Goal: Navigation & Orientation: Find specific page/section

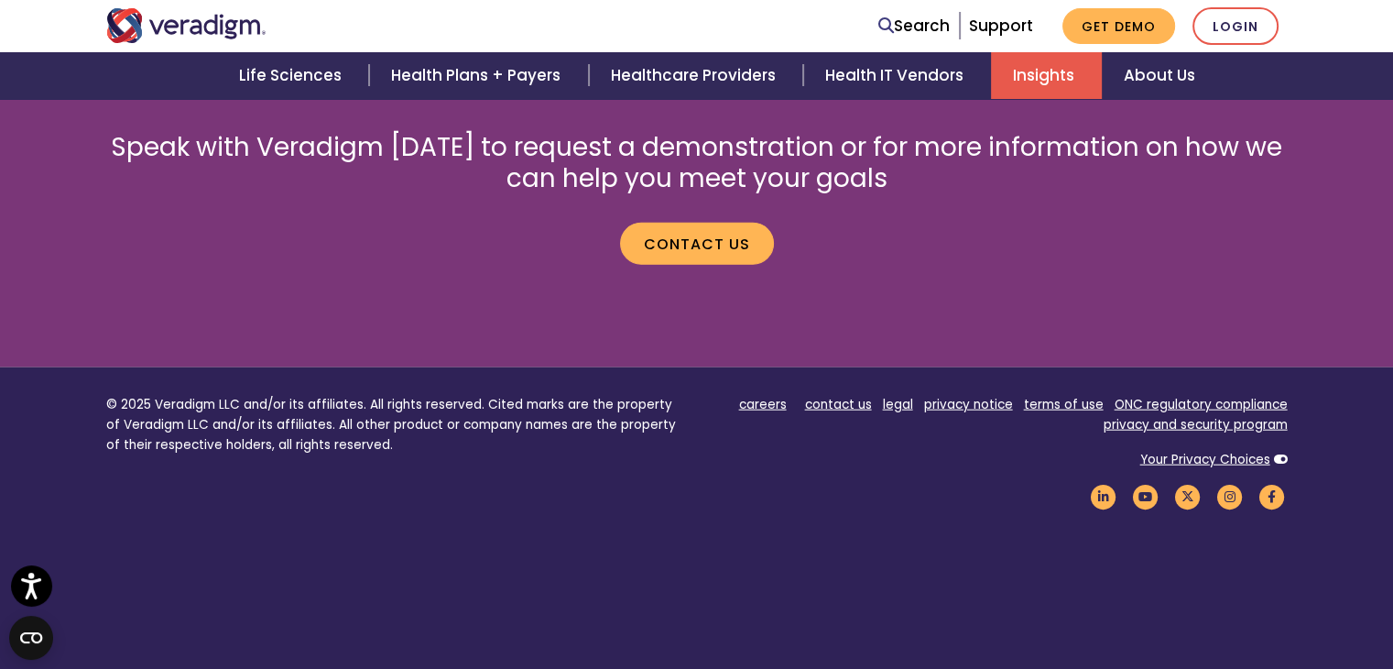
scroll to position [4296, 0]
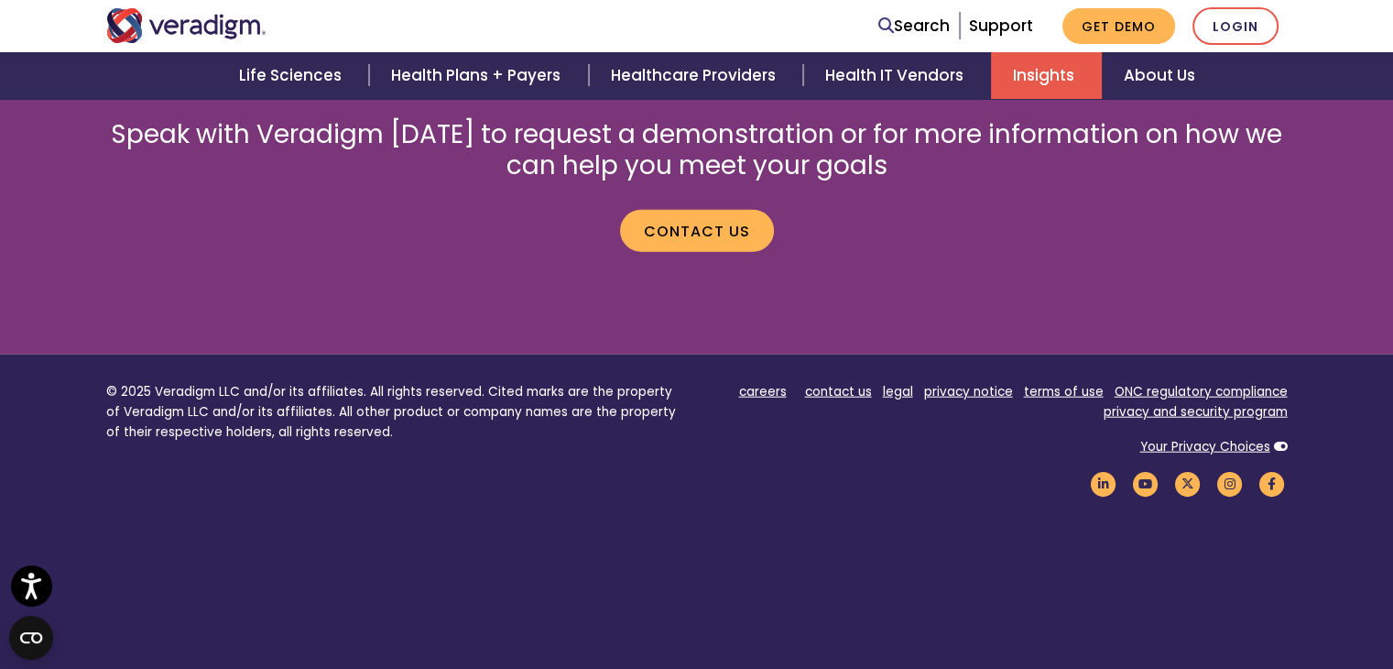
click at [997, 550] on footer "© 2025 Veradigm LLC and/or its affiliates. All rights reserved. Cited marks are…" at bounding box center [696, 546] width 1393 height 385
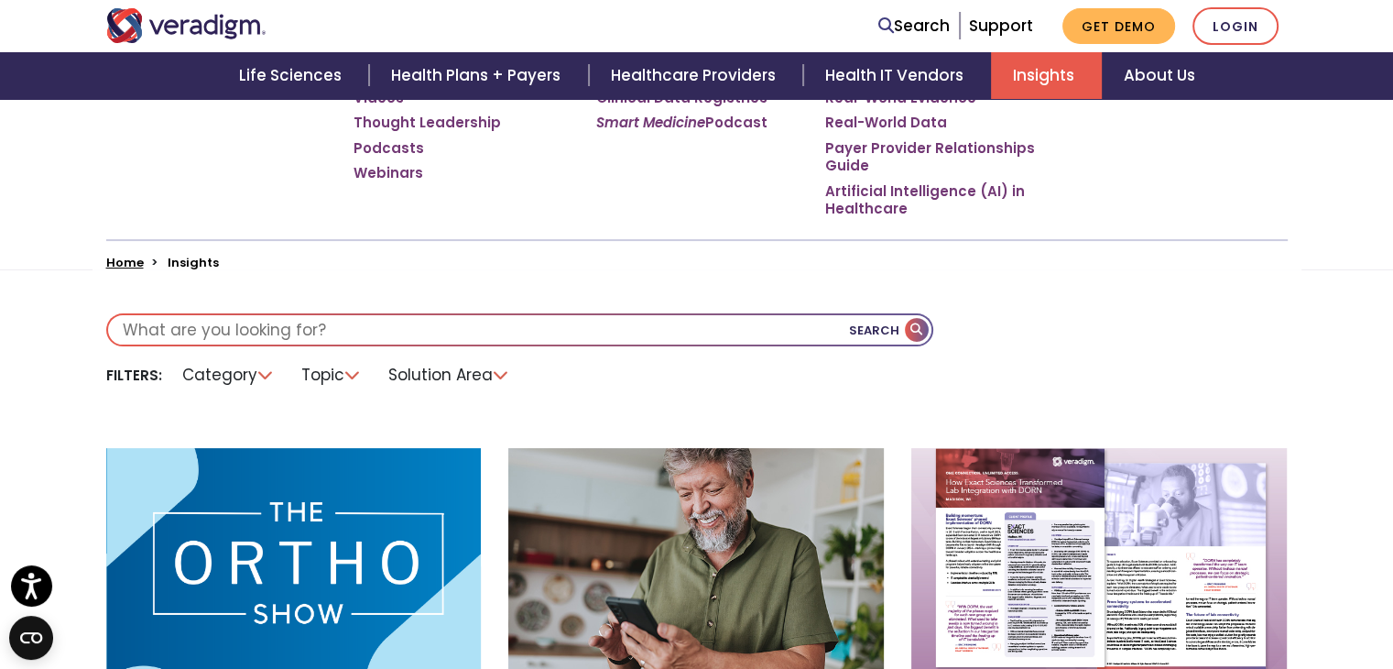
scroll to position [376, 0]
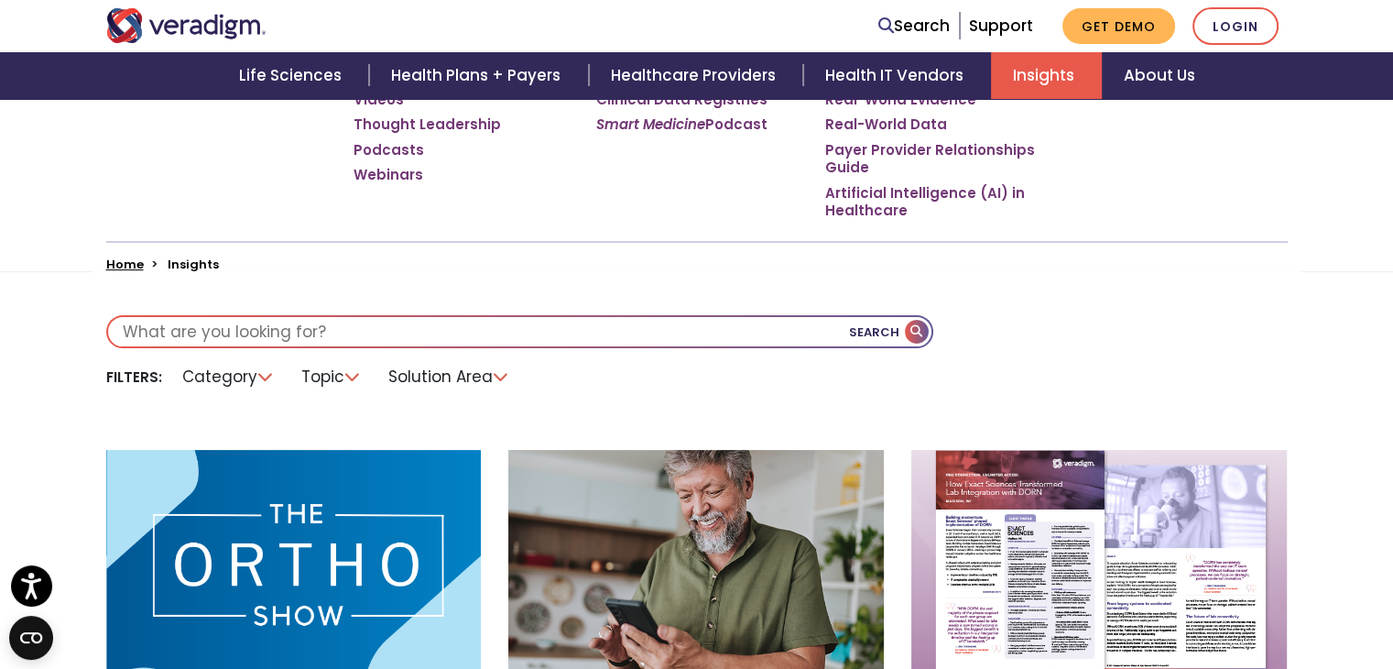
click at [258, 379] on li "Category" at bounding box center [228, 377] width 114 height 28
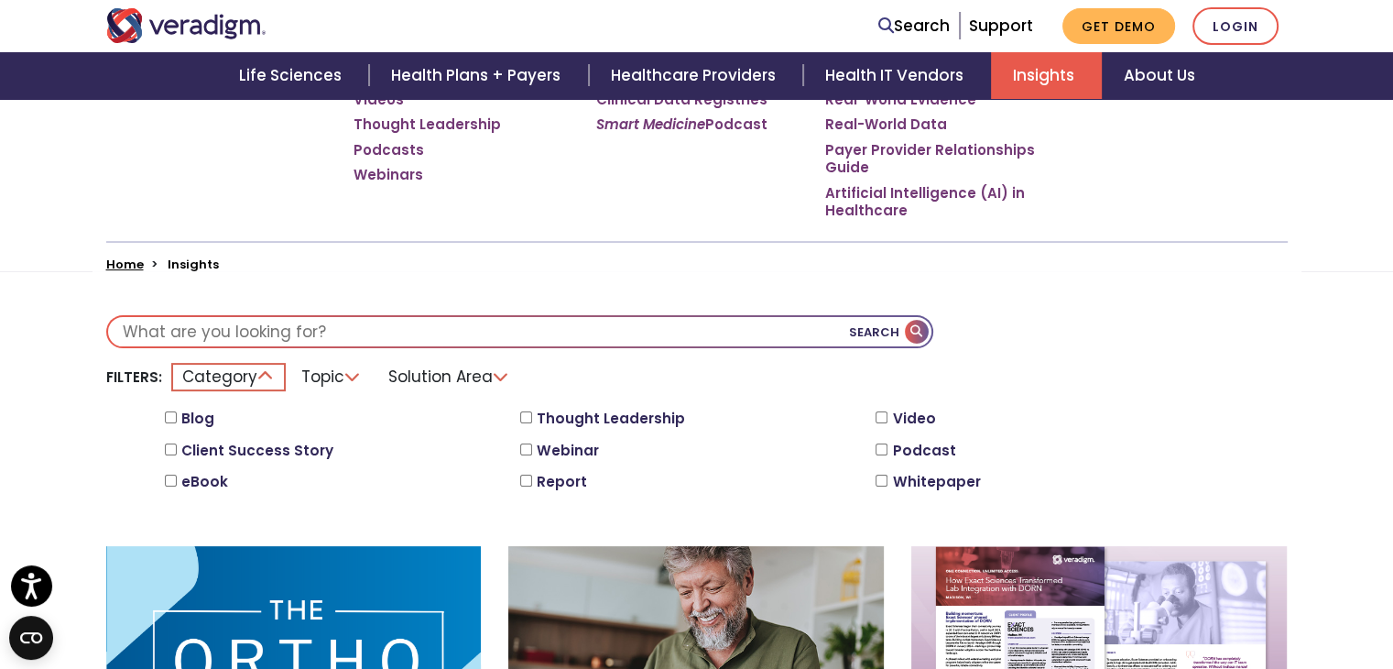
click at [346, 376] on li "Topic" at bounding box center [331, 377] width 82 height 28
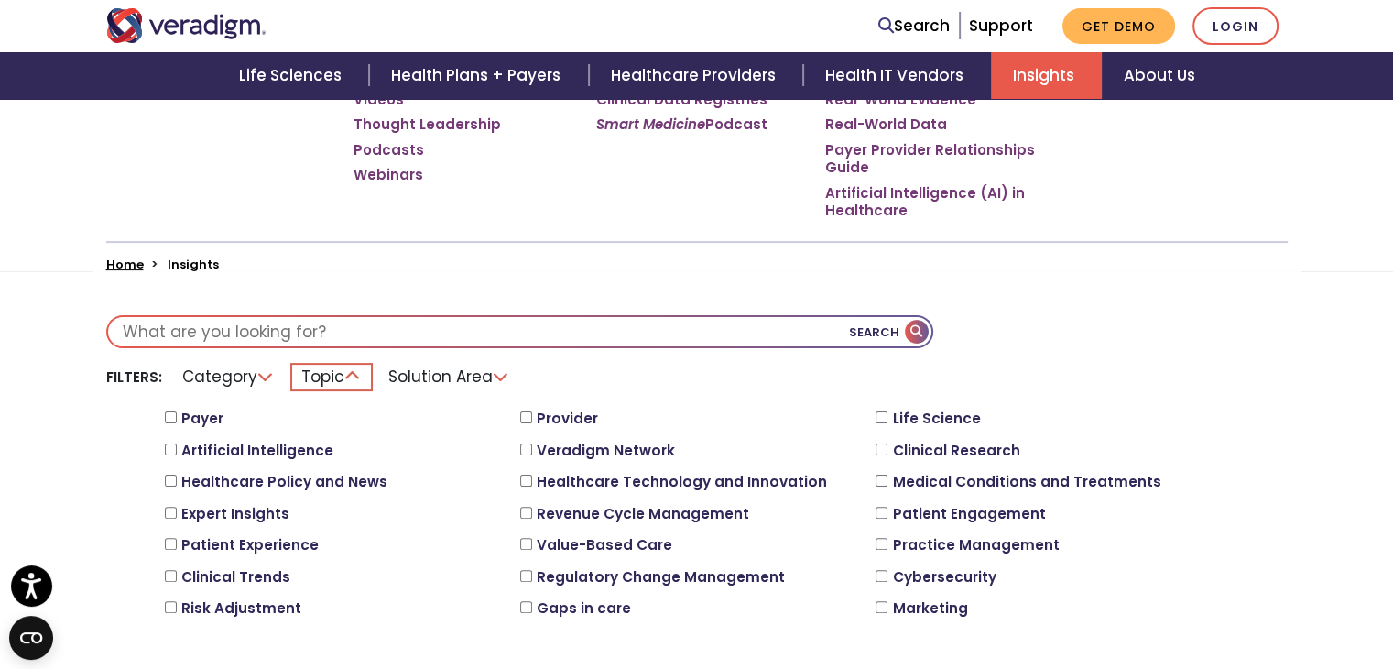
click at [499, 377] on li "Solution Area" at bounding box center [449, 377] width 144 height 28
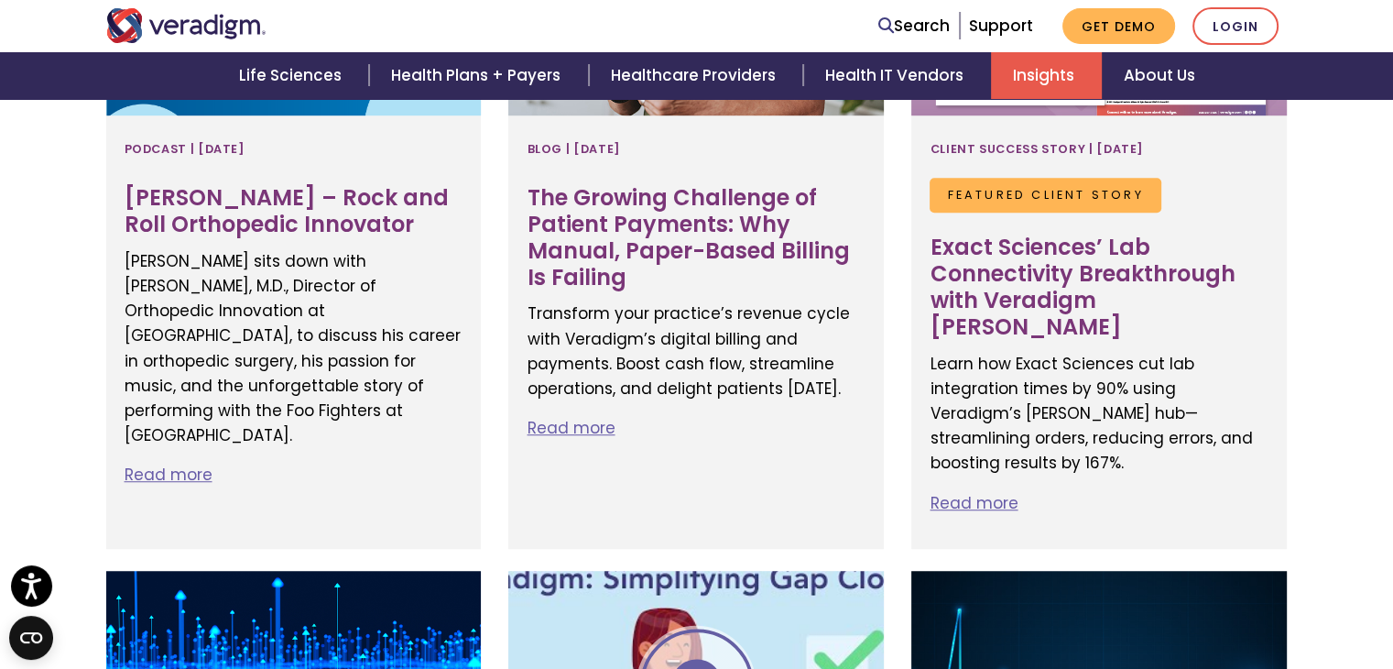
scroll to position [4530, 0]
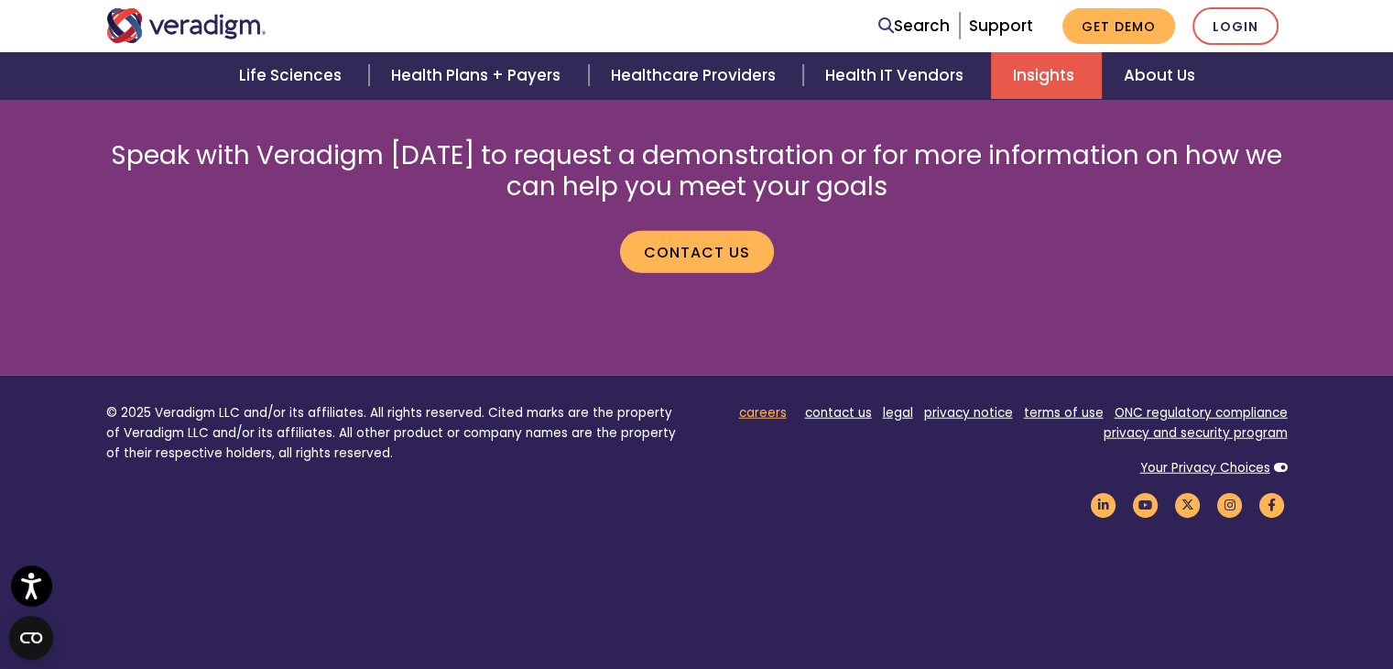
click at [771, 404] on link "careers" at bounding box center [763, 412] width 48 height 17
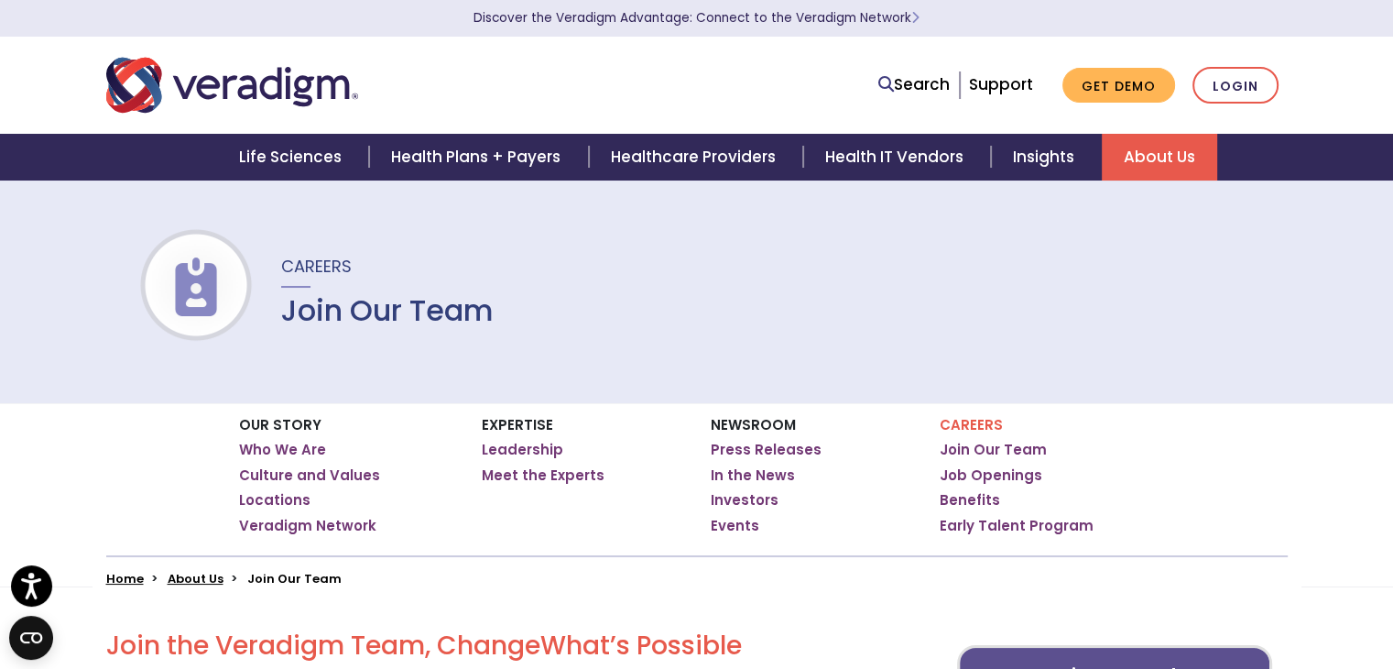
click at [978, 278] on div "Careers Join Our Team" at bounding box center [696, 291] width 1393 height 223
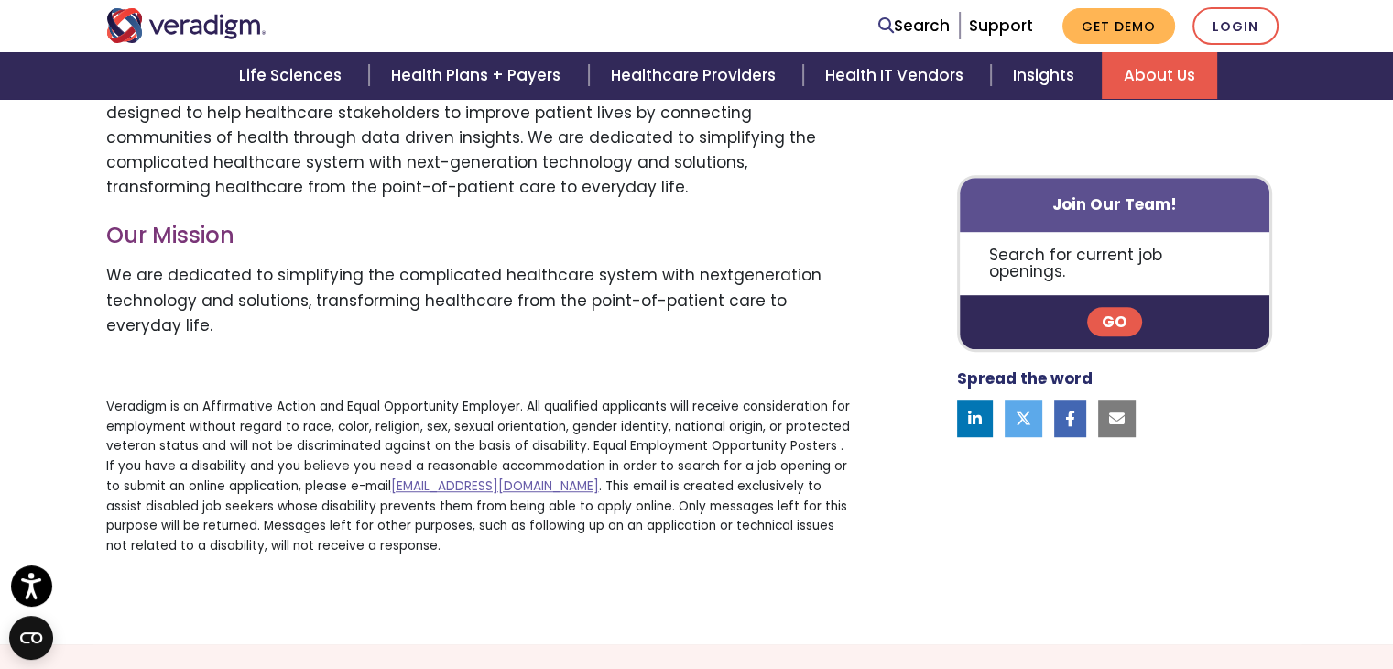
scroll to position [1103, 0]
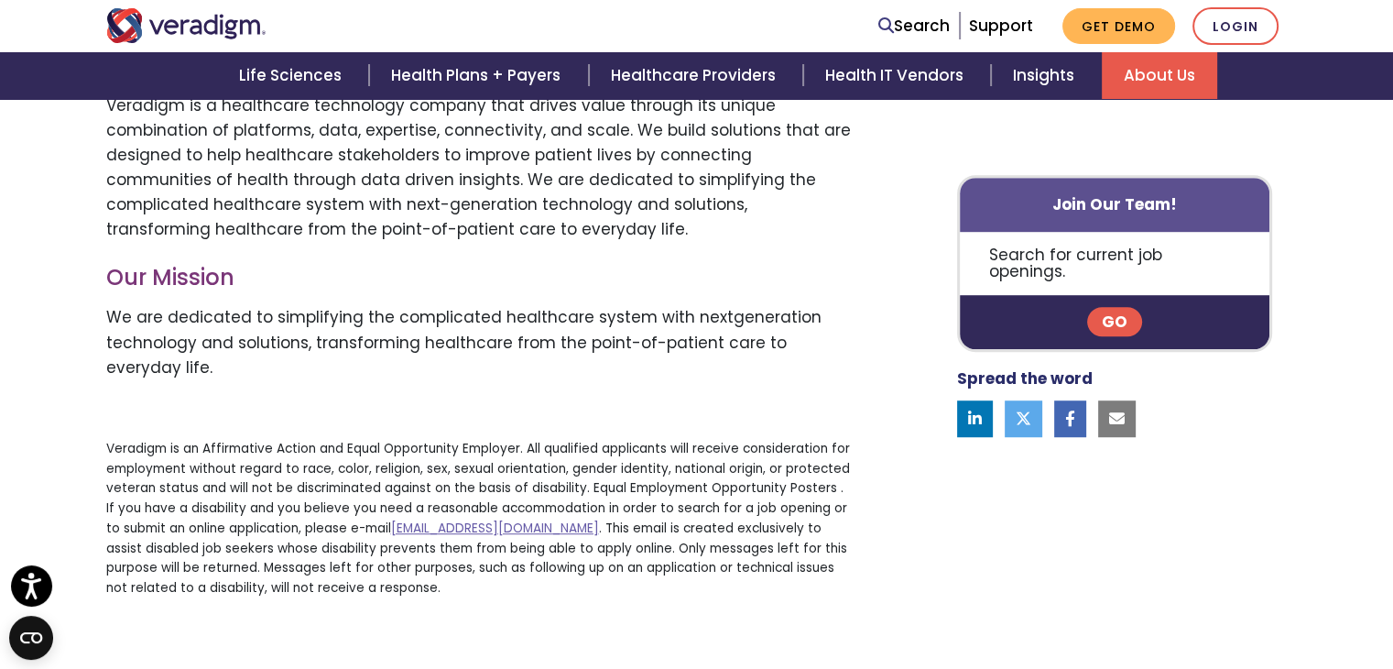
click at [1114, 308] on link "Go" at bounding box center [1114, 322] width 55 height 29
